Goal: Information Seeking & Learning: Learn about a topic

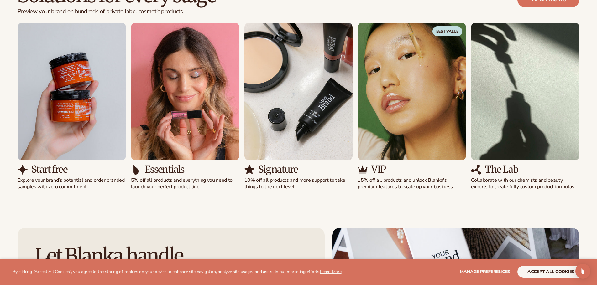
scroll to position [595, 0]
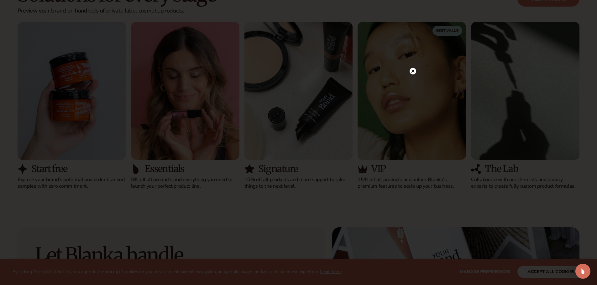
click at [413, 71] on icon at bounding box center [412, 71] width 3 height 3
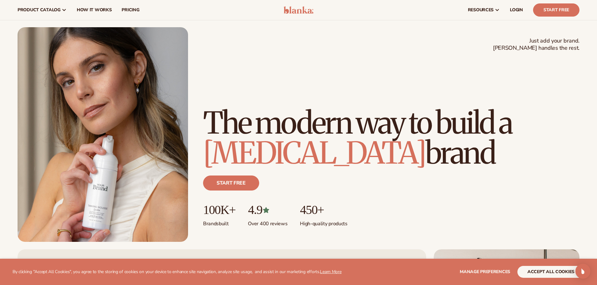
scroll to position [0, 0]
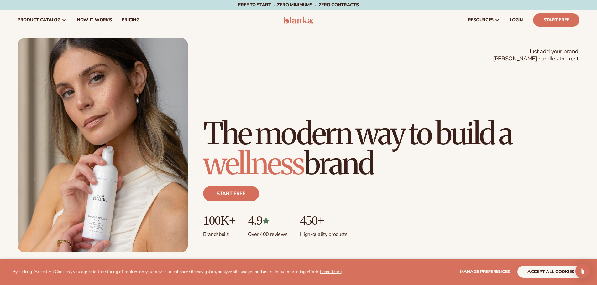
click at [120, 21] on link "pricing" at bounding box center [131, 20] width 28 height 20
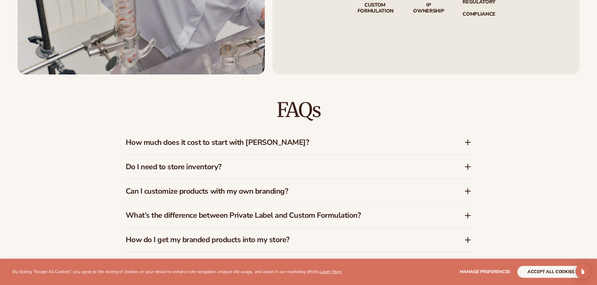
scroll to position [971, 0]
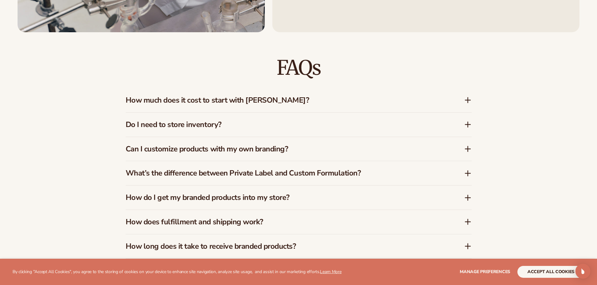
click at [218, 101] on h3 "How much does it cost to start with Blanka?" at bounding box center [286, 100] width 320 height 9
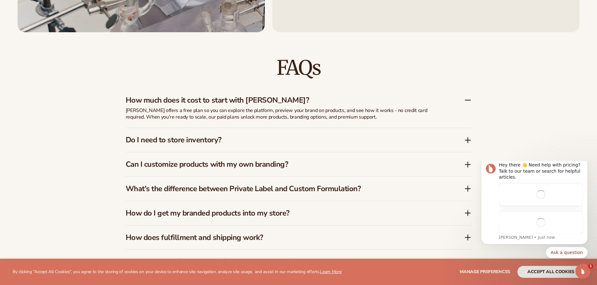
scroll to position [0, 0]
click at [239, 133] on div "Do I need to store inventory?" at bounding box center [299, 140] width 346 height 24
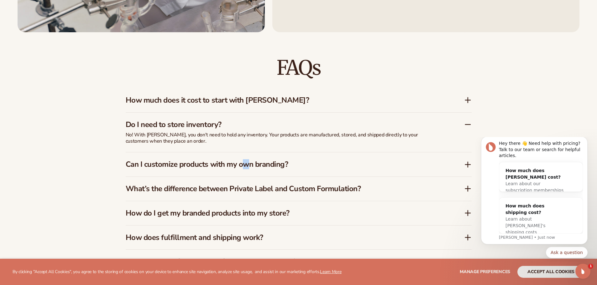
click at [247, 159] on div "Can I customize products with my own branding?" at bounding box center [299, 165] width 346 height 24
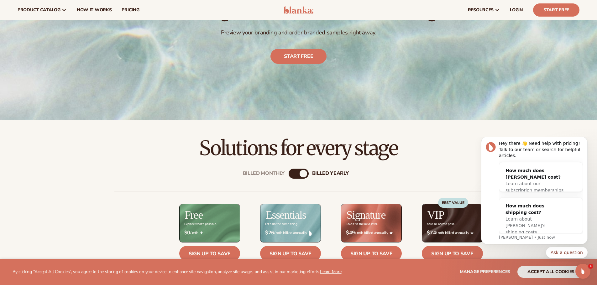
scroll to position [188, 0]
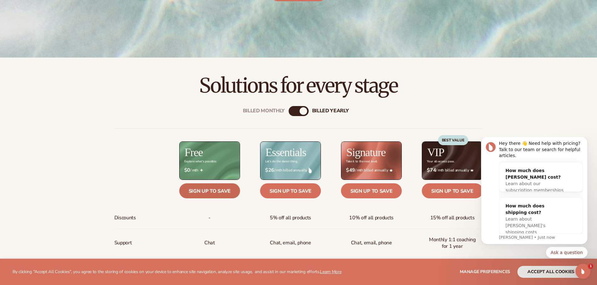
click at [215, 194] on link "Sign up to save" at bounding box center [209, 191] width 61 height 15
